Goal: Task Accomplishment & Management: Use online tool/utility

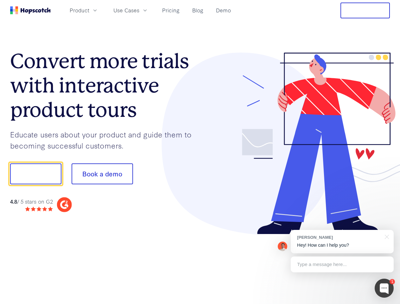
click at [200, 152] on div at bounding box center [295, 144] width 190 height 182
click at [89, 10] on span "Product" at bounding box center [80, 10] width 20 height 8
click at [139, 10] on span "Use Cases" at bounding box center [126, 10] width 26 height 8
click at [365, 10] on button "Free Trial" at bounding box center [364, 11] width 49 height 16
click at [35, 174] on button "Show me!" at bounding box center [35, 173] width 51 height 21
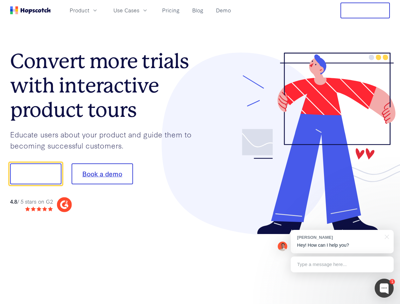
click at [102, 174] on button "Book a demo" at bounding box center [102, 173] width 61 height 21
click at [384, 288] on div at bounding box center [383, 287] width 19 height 19
click at [342, 241] on div "[PERSON_NAME] Hey! How can I help you?" at bounding box center [341, 241] width 103 height 23
click at [385, 236] on div at bounding box center [386, 236] width 16 height 13
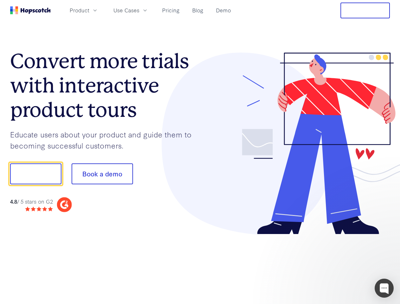
click at [342, 264] on div at bounding box center [334, 215] width 119 height 126
